Goal: Task Accomplishment & Management: Use online tool/utility

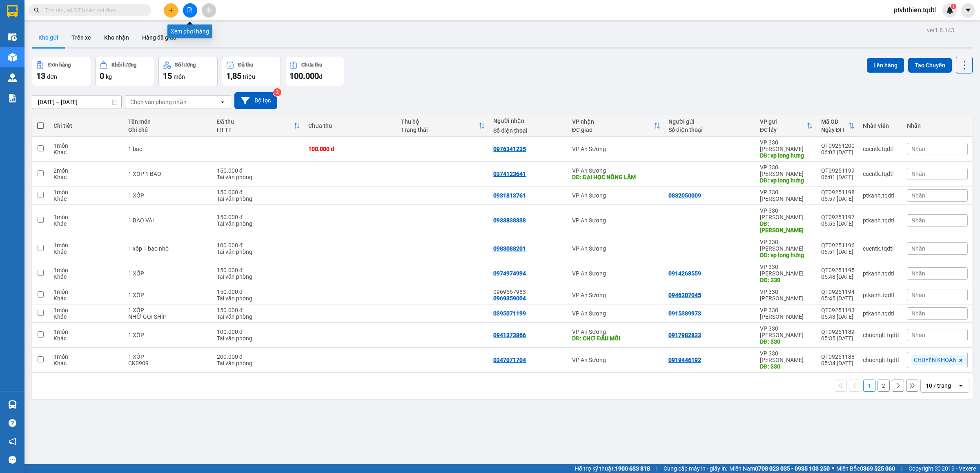
click at [191, 13] on button at bounding box center [190, 10] width 14 height 14
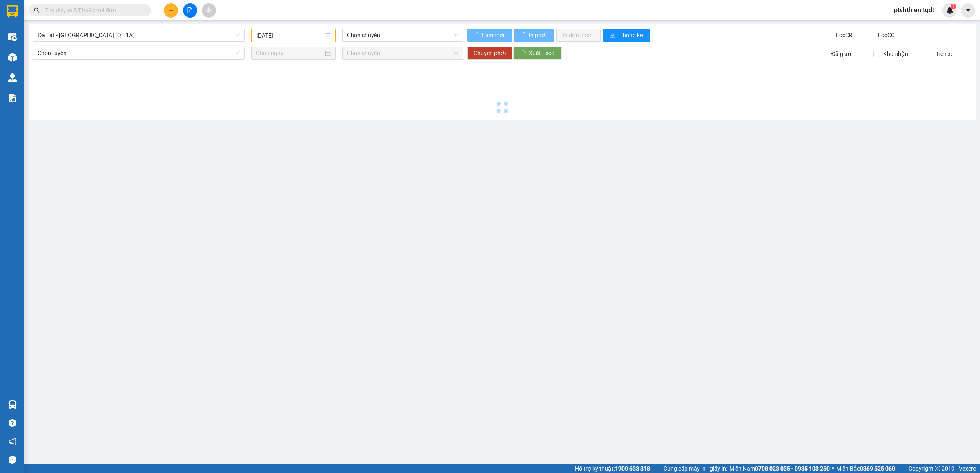
type input "[DATE]"
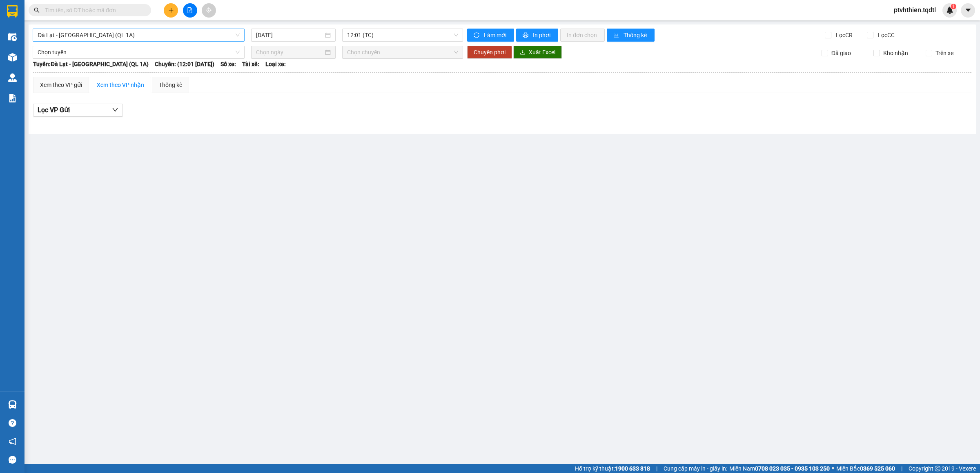
click at [239, 37] on span "Đà Lạt - [GEOGRAPHIC_DATA] (QL 1A)" at bounding box center [139, 35] width 202 height 12
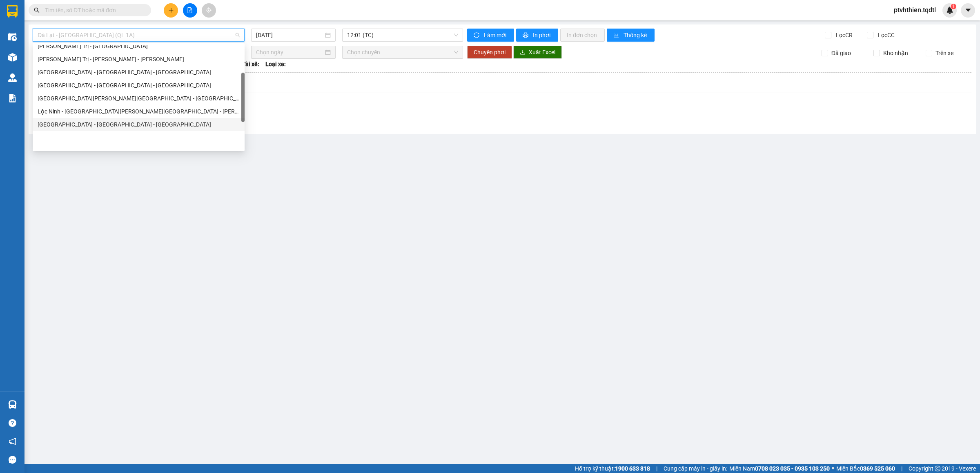
scroll to position [82, 0]
click at [123, 74] on div "[PERSON_NAME] Trị - [GEOGRAPHIC_DATA] - [GEOGRAPHIC_DATA] - [GEOGRAPHIC_DATA]" at bounding box center [139, 73] width 202 height 9
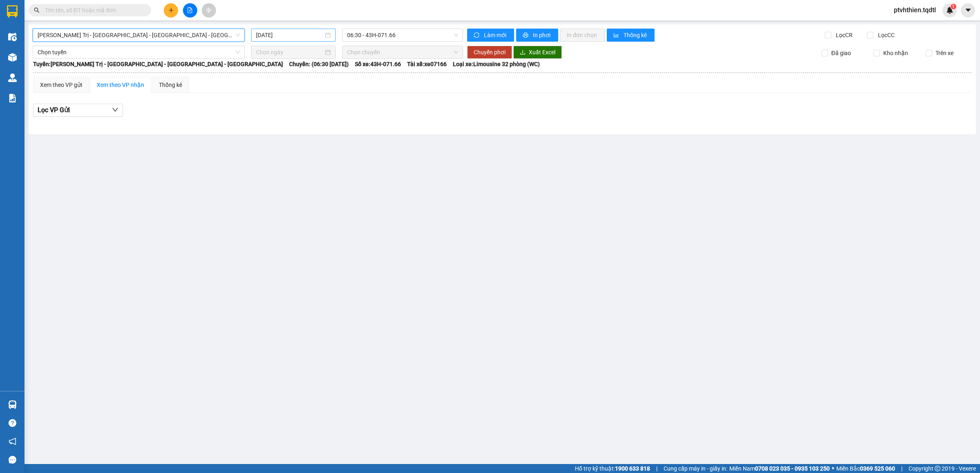
click at [313, 33] on input "[DATE]" at bounding box center [289, 35] width 67 height 9
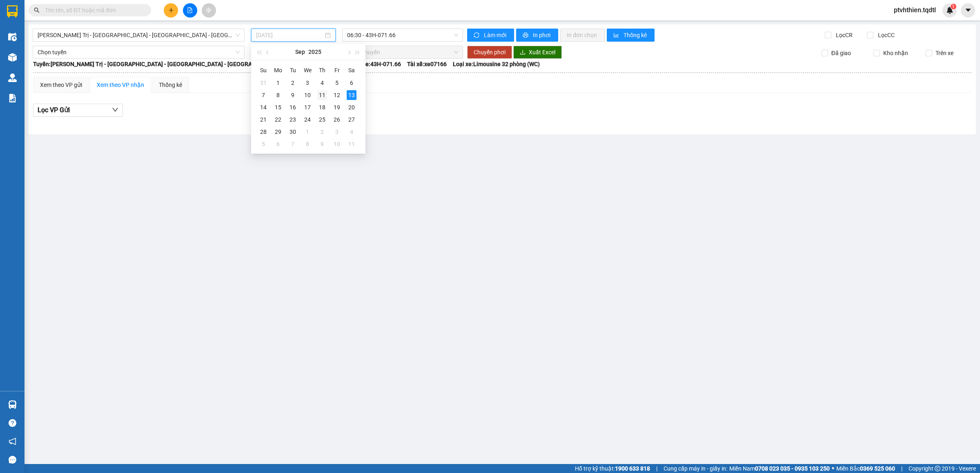
click at [325, 95] on div "11" at bounding box center [322, 95] width 10 height 10
type input "[DATE]"
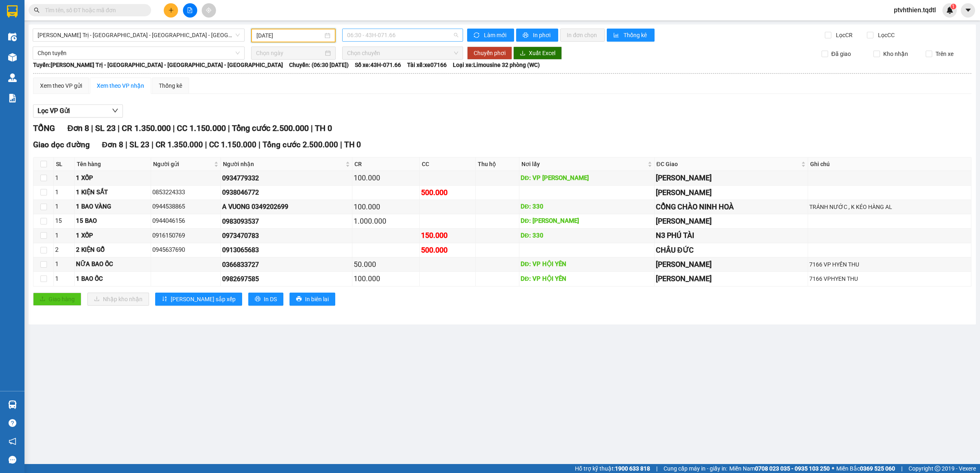
click at [455, 33] on span "06:30 - 43H-071.66" at bounding box center [402, 35] width 111 height 12
